Goal: Task Accomplishment & Management: Use online tool/utility

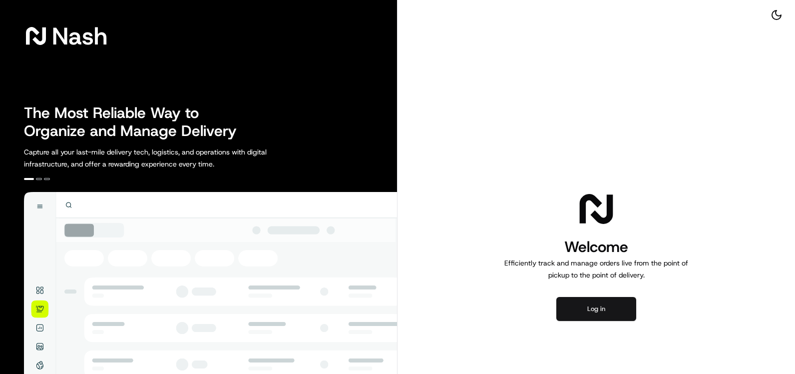
click at [592, 307] on button "Log in" at bounding box center [597, 309] width 80 height 24
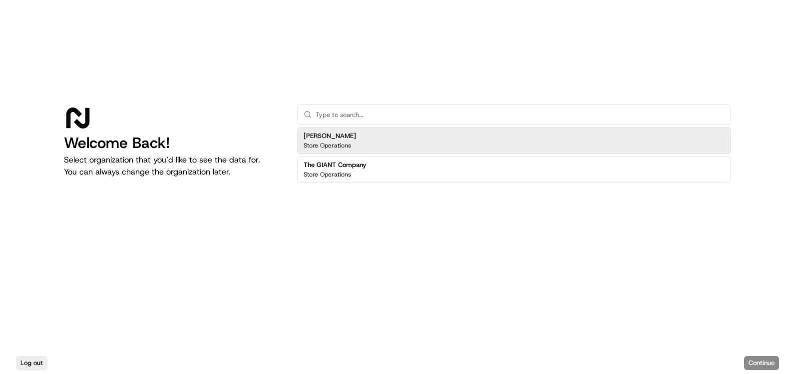
click at [403, 132] on div "Martin's Store Operations" at bounding box center [514, 140] width 434 height 27
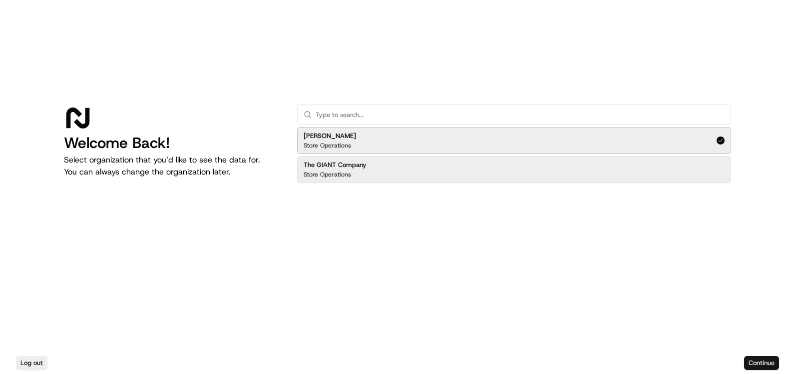
click at [768, 364] on button "Continue" at bounding box center [761, 363] width 35 height 14
